Goal: Task Accomplishment & Management: Complete application form

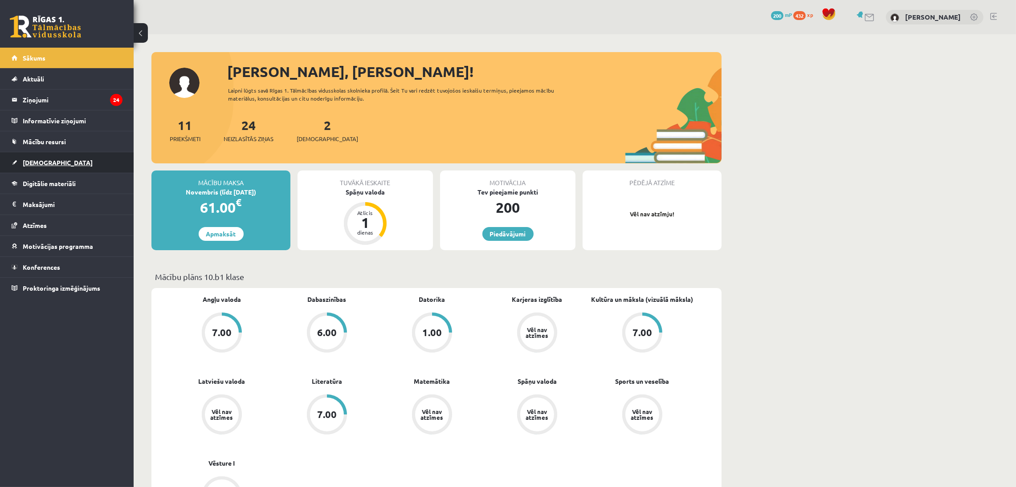
click at [42, 155] on link "[DEMOGRAPHIC_DATA]" at bounding box center [67, 162] width 111 height 20
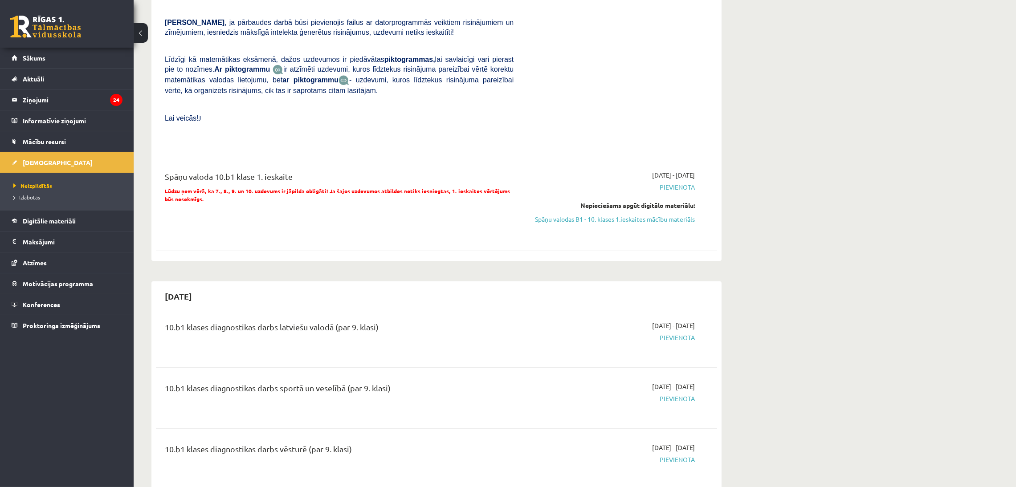
scroll to position [273, 0]
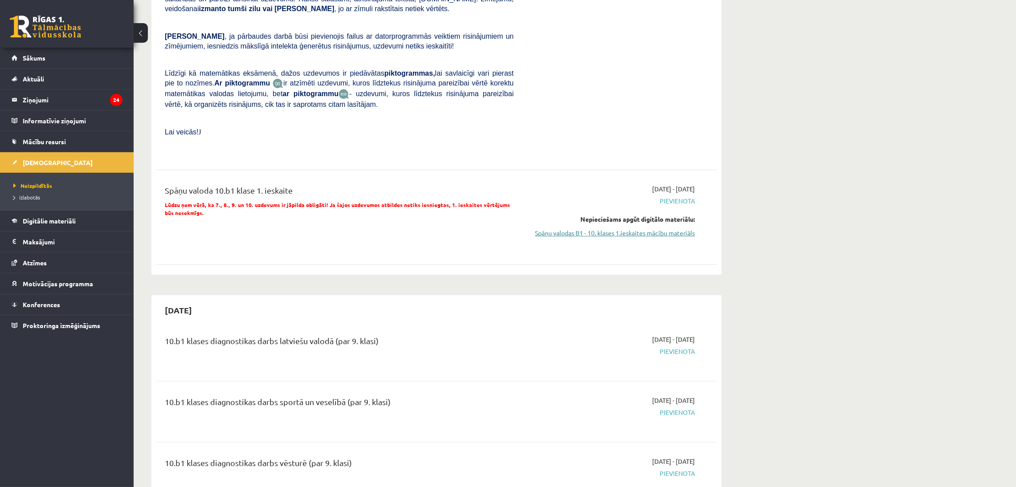
click at [664, 228] on link "Spāņu valodas B1 - 10. klases 1.ieskaites mācību materiāls" at bounding box center [611, 232] width 168 height 9
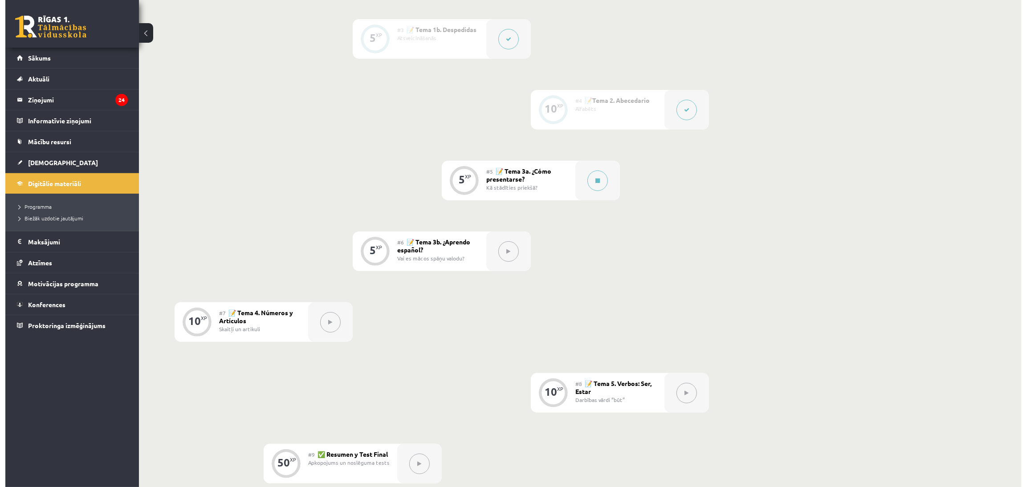
scroll to position [400, 0]
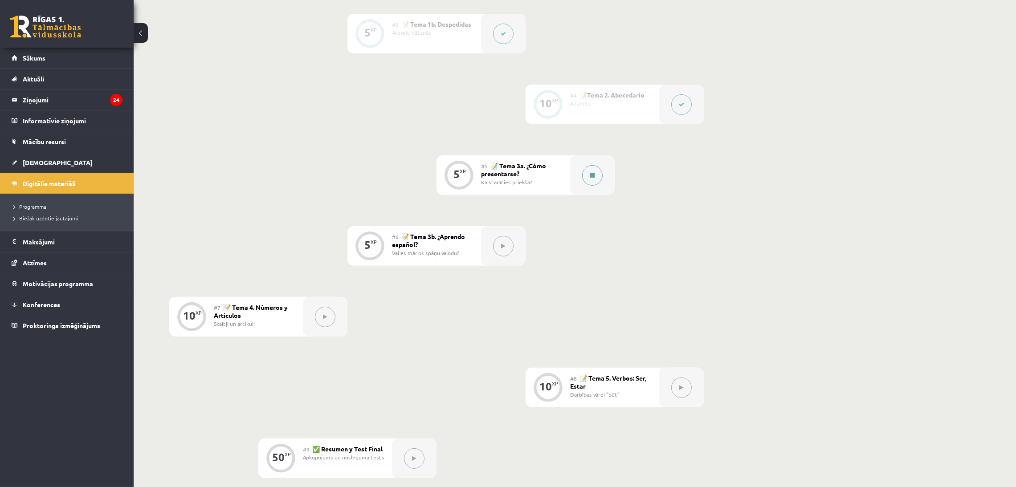
click at [583, 180] on button at bounding box center [592, 175] width 20 height 20
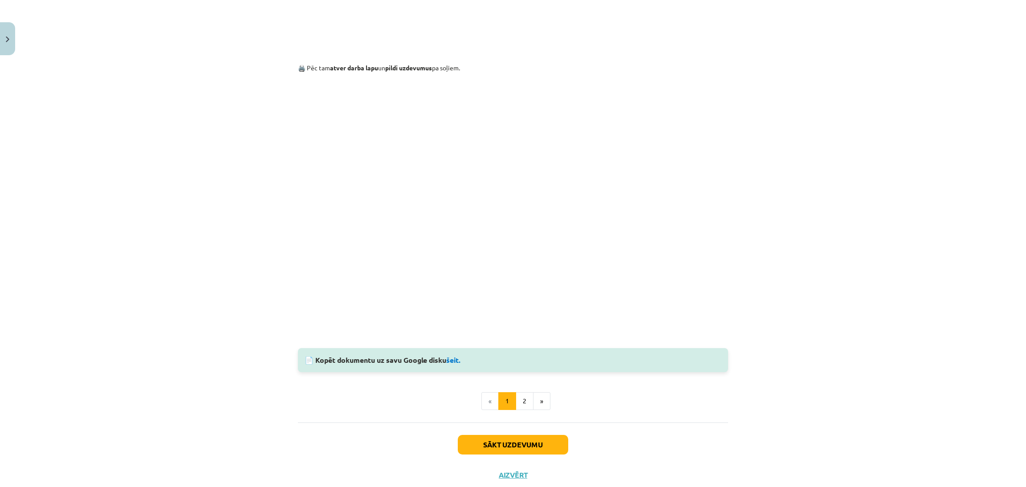
scroll to position [631, 0]
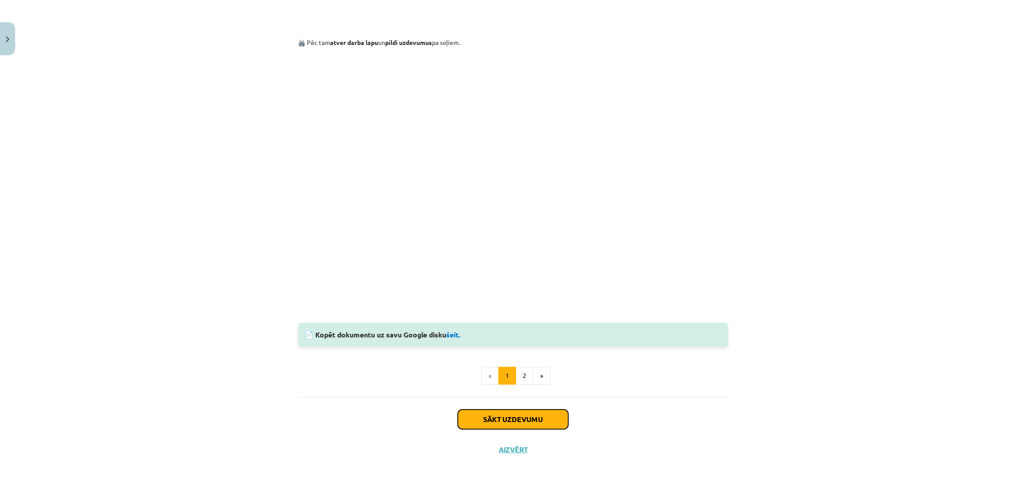
click at [541, 420] on button "Sākt uzdevumu" at bounding box center [513, 420] width 110 height 20
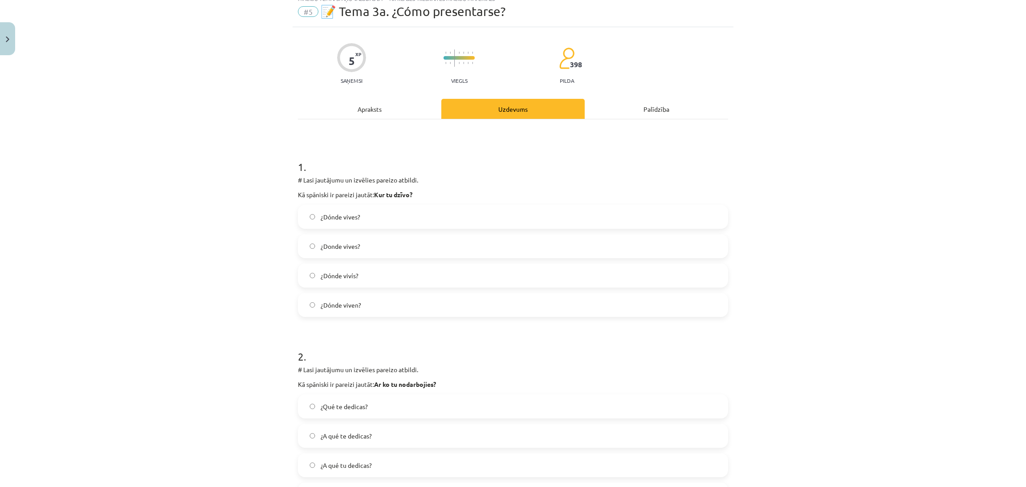
scroll to position [22, 0]
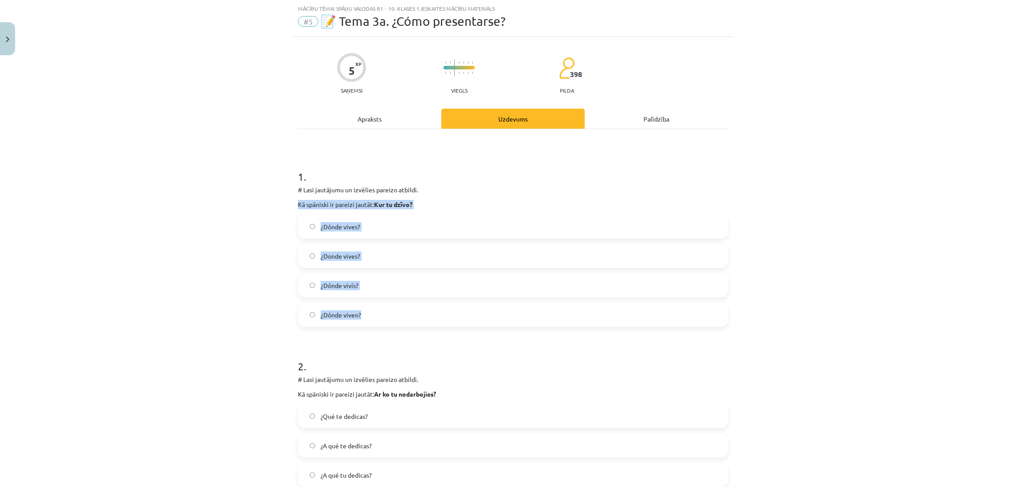
drag, startPoint x: 283, startPoint y: 197, endPoint x: 404, endPoint y: 324, distance: 175.7
click at [404, 324] on div "Mācību tēma: Spāņu valodas b1 - 10. klases 1.ieskaites mācību materiāls #5 📝 Te…" at bounding box center [513, 243] width 1026 height 487
copy div "Kā spāniski ir pareizi jautāt: Kur tu dzīvo? ¿Dónde vives? ¿Donde vives? ¿Dónde…"
click at [814, 195] on div "Mācību tēma: Spāņu valodas b1 - 10. klases 1.ieskaites mācību materiāls #5 📝 Te…" at bounding box center [513, 243] width 1026 height 487
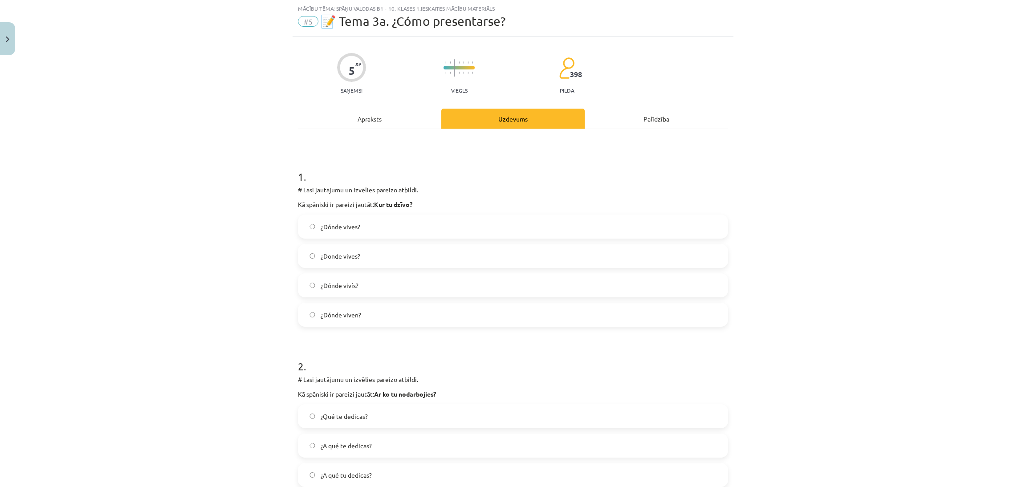
click at [509, 230] on label "¿Dónde vives?" at bounding box center [513, 226] width 428 height 22
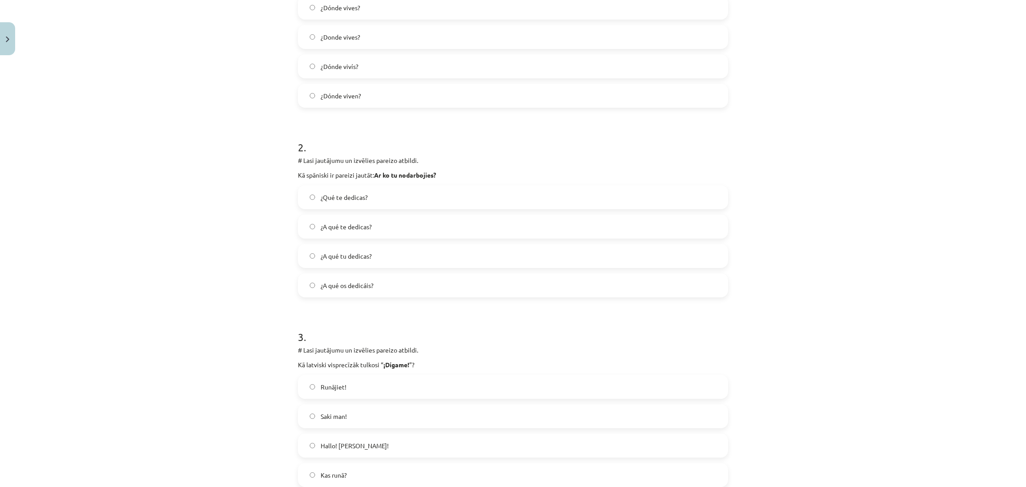
scroll to position [240, 0]
drag, startPoint x: 278, startPoint y: 172, endPoint x: 441, endPoint y: 292, distance: 202.2
click at [441, 292] on div "Mācību tēma: Spāņu valodas b1 - 10. klases 1.ieskaites mācību materiāls #5 📝 Te…" at bounding box center [513, 243] width 1026 height 487
copy div "Kā spāniski ir pareizi jautāt: Ar ko tu nodarbojies? ¿Qué te dedicas? ¿A qué te…"
click at [825, 134] on div "Mācību tēma: Spāņu valodas b1 - 10. klases 1.ieskaites mācību materiāls #5 📝 Te…" at bounding box center [513, 243] width 1026 height 487
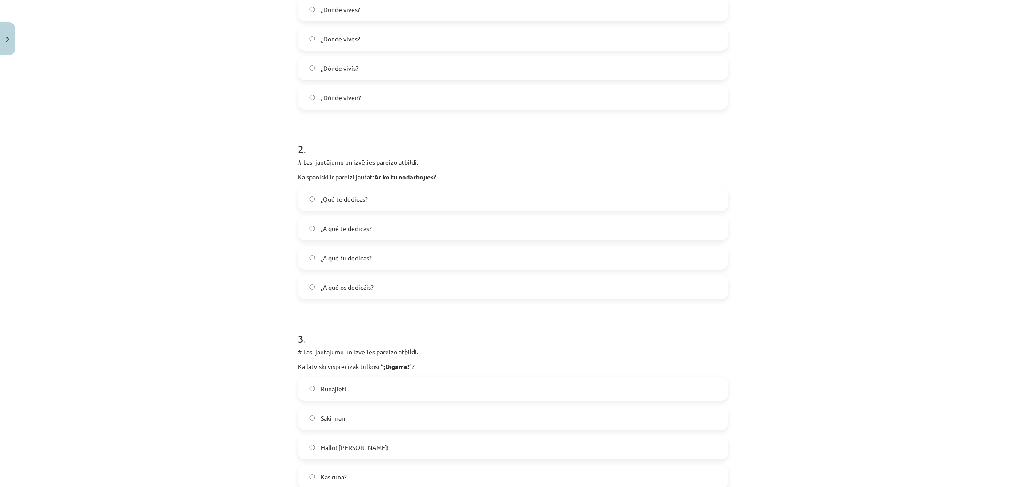
click at [444, 227] on label "¿A qué te dedicas?" at bounding box center [513, 228] width 428 height 22
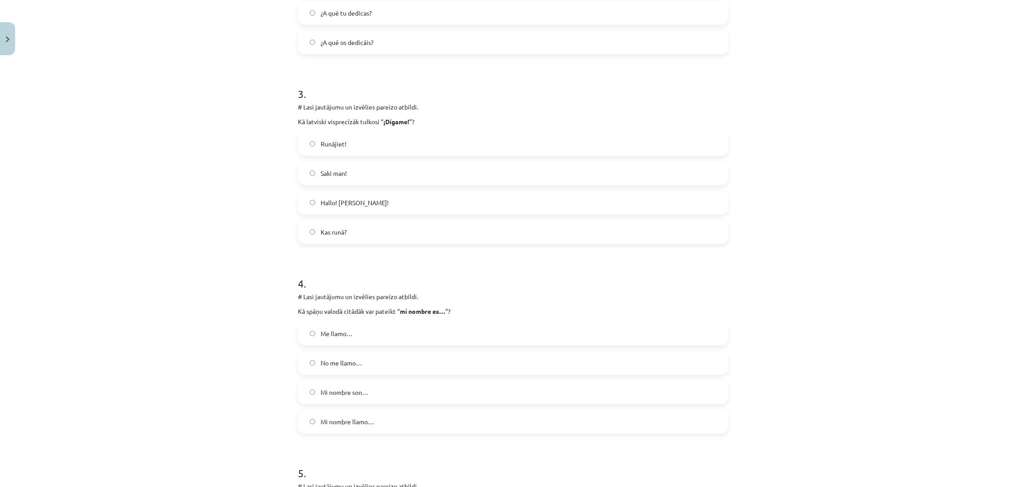
scroll to position [485, 0]
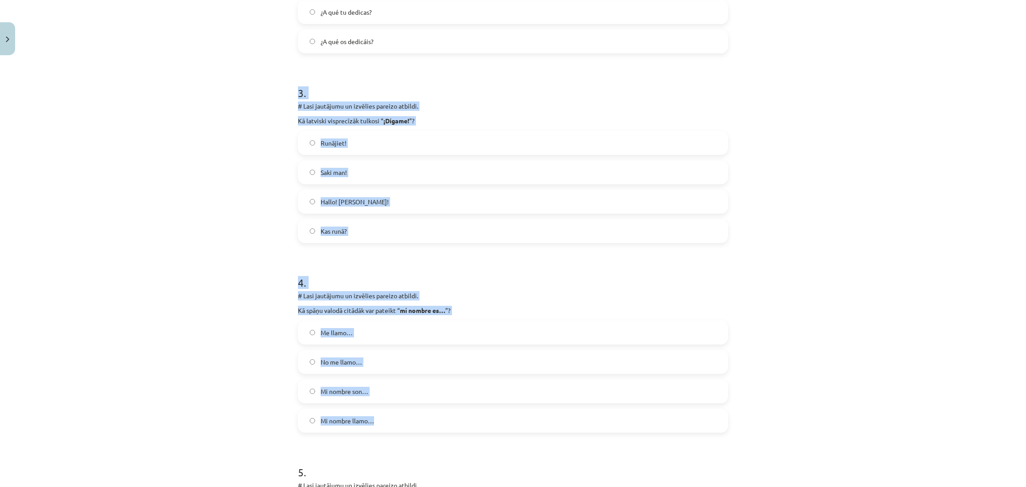
drag, startPoint x: 285, startPoint y: 94, endPoint x: 396, endPoint y: 417, distance: 341.3
click at [396, 417] on div "Mācību tēma: Spāņu valodas b1 - 10. klases 1.ieskaites mācību materiāls #5 📝 Te…" at bounding box center [513, 243] width 1026 height 487
copy form "3 . # Lasi jautājumu un izvēlies pareizo atbildi. Kā latviski visprecīzāk tulko…"
click at [396, 417] on label "Mi nombre llamo…" at bounding box center [513, 421] width 428 height 22
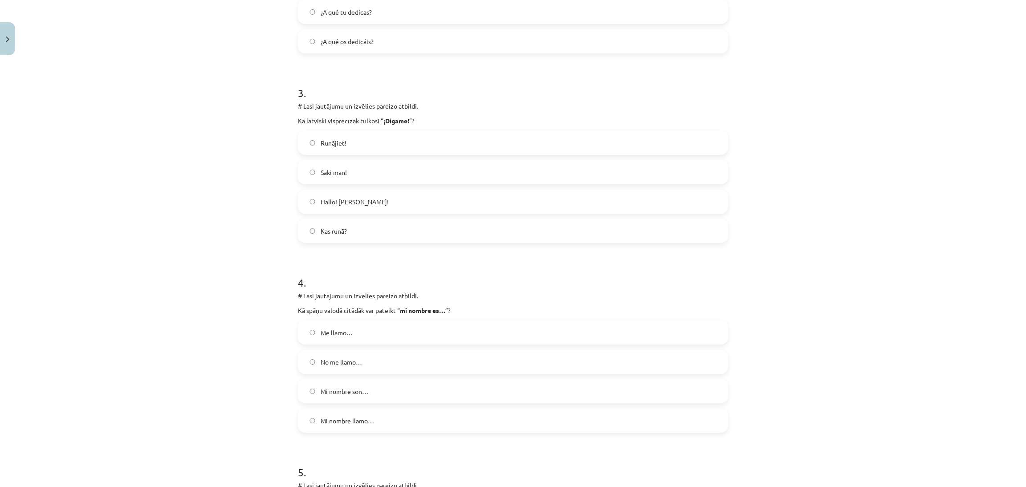
click at [512, 211] on label "Hallo! jeb Klausos!" at bounding box center [513, 202] width 428 height 22
click at [554, 332] on label "Me llamo…" at bounding box center [513, 332] width 428 height 22
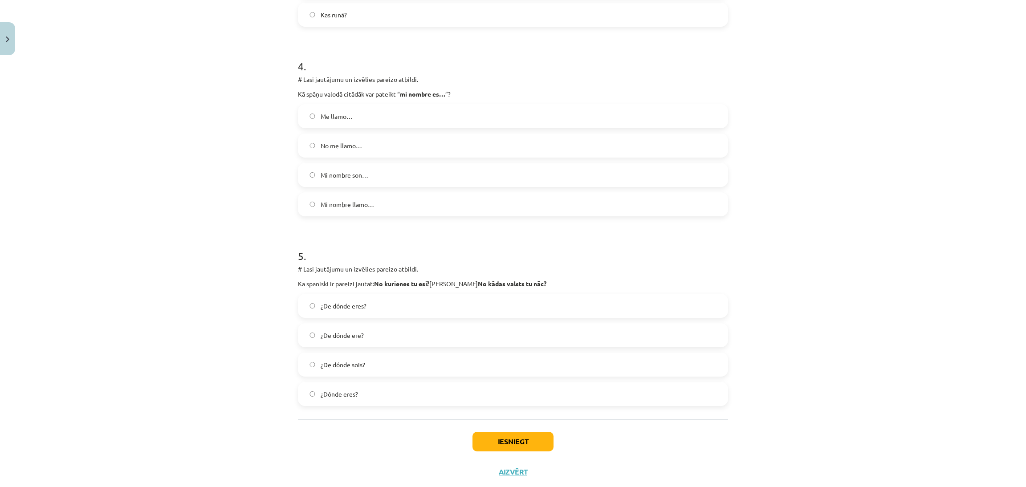
scroll to position [723, 0]
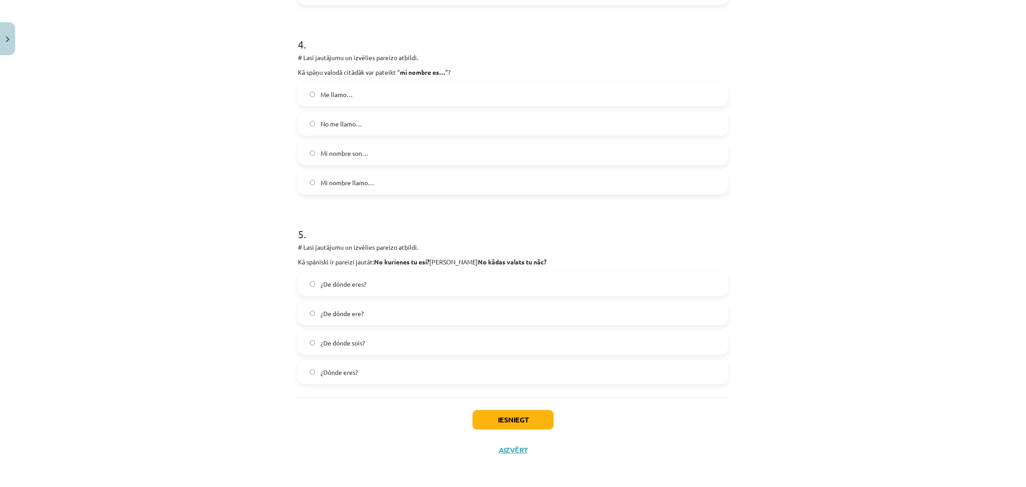
click at [463, 312] on label "¿De dónde ere?" at bounding box center [513, 313] width 428 height 22
click at [519, 420] on button "Iesniegt" at bounding box center [512, 420] width 81 height 20
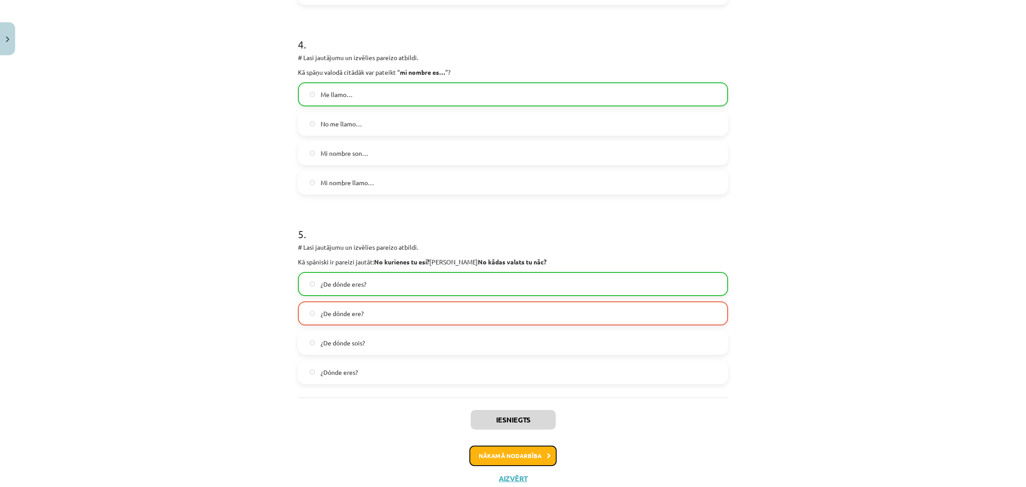
click at [521, 459] on button "Nākamā nodarbība" at bounding box center [512, 456] width 87 height 20
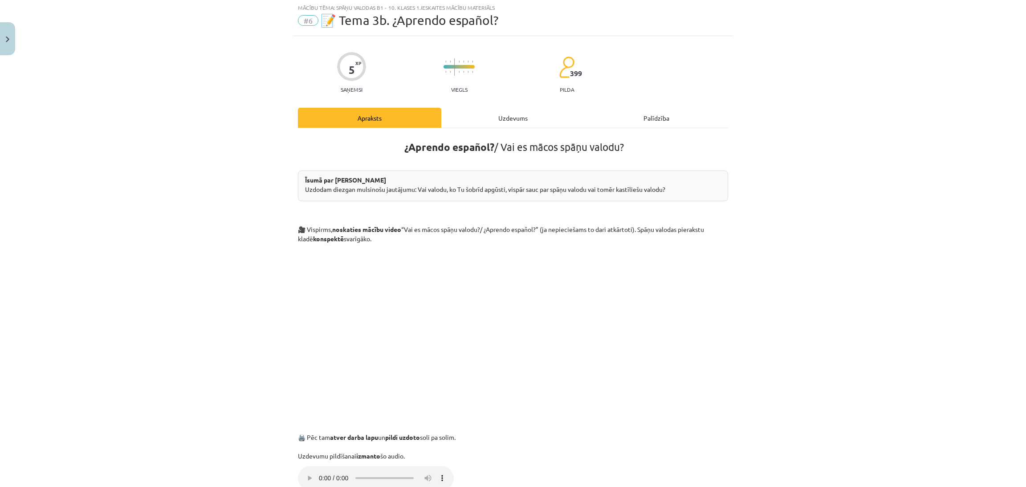
scroll to position [22, 0]
